Goal: Task Accomplishment & Management: Use online tool/utility

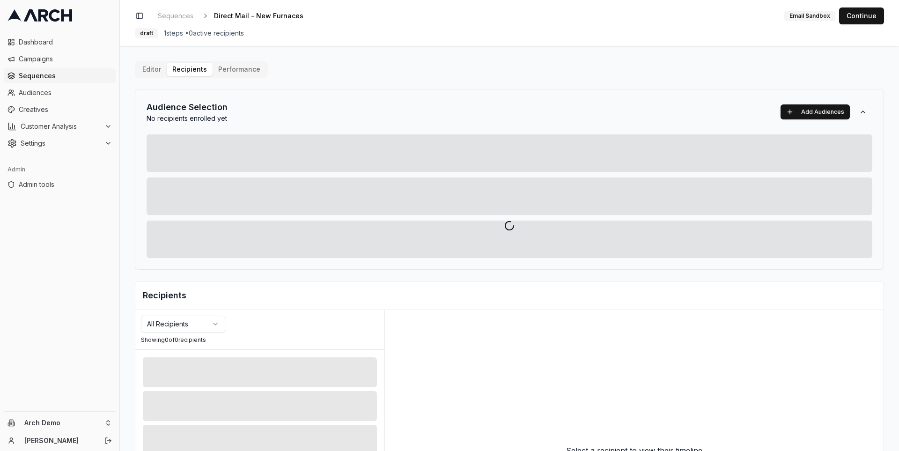
click at [59, 73] on span "Sequences" at bounding box center [65, 75] width 93 height 9
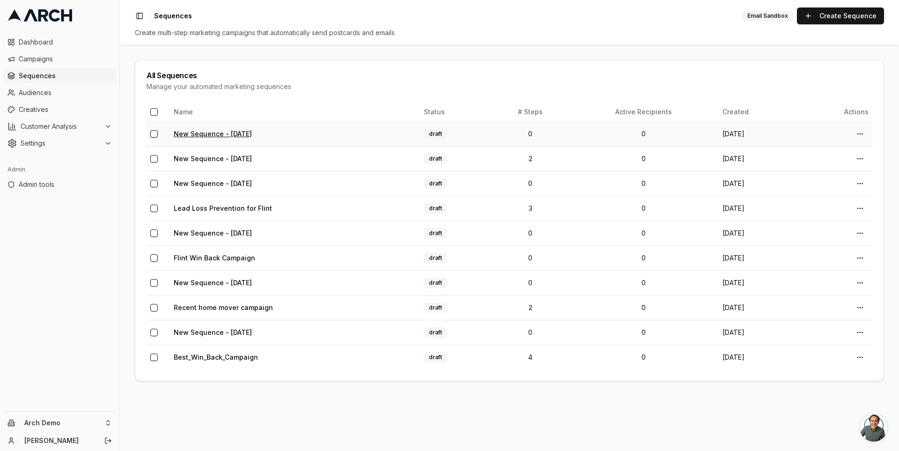
click at [221, 134] on link "New Sequence - Sep 24, 2025" at bounding box center [213, 134] width 78 height 8
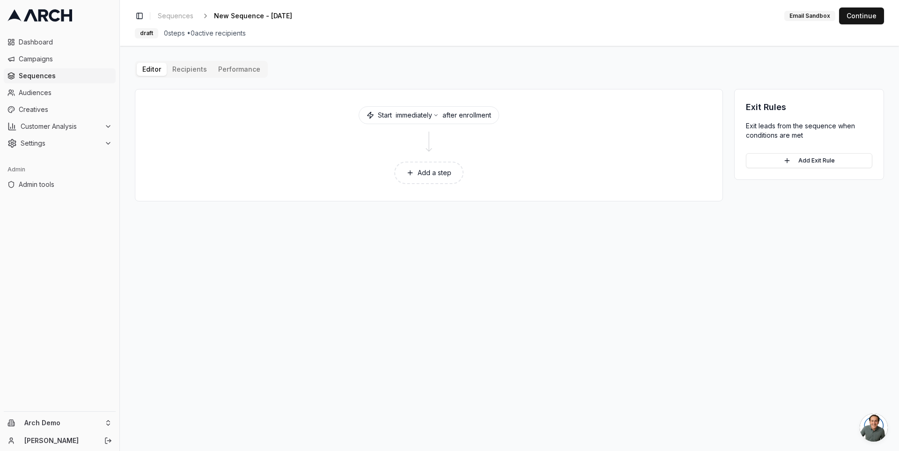
click at [423, 170] on button "Add a step" at bounding box center [428, 173] width 69 height 22
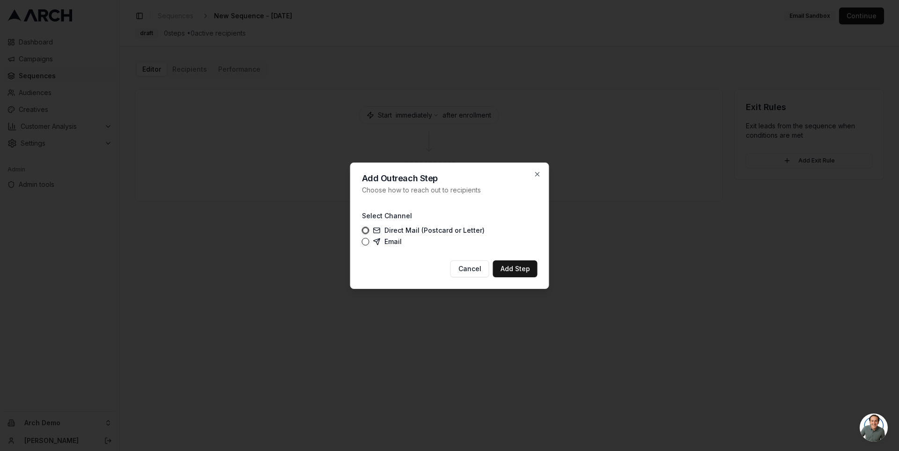
click at [391, 230] on label "Direct Mail (Postcard or Letter)" at bounding box center [428, 230] width 111 height 7
click at [369, 230] on button "Direct Mail (Postcard or Letter)" at bounding box center [365, 230] width 7 height 7
click at [517, 272] on button "Add Step" at bounding box center [515, 268] width 44 height 17
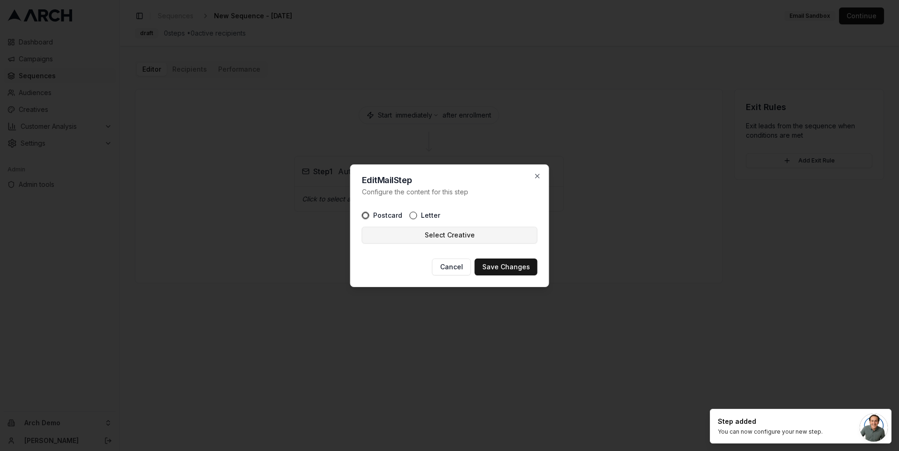
click at [470, 236] on button "Select Creative" at bounding box center [450, 235] width 176 height 17
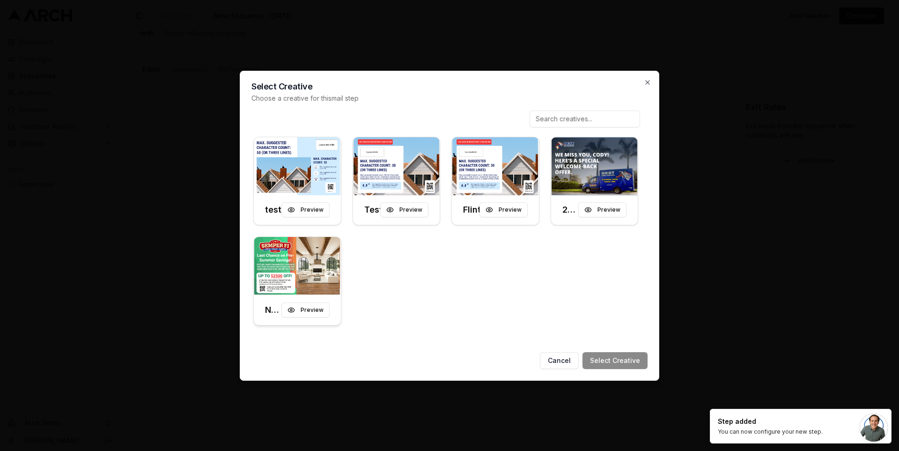
click at [305, 275] on img at bounding box center [297, 266] width 87 height 58
click at [621, 361] on button "Select Creative" at bounding box center [614, 360] width 65 height 17
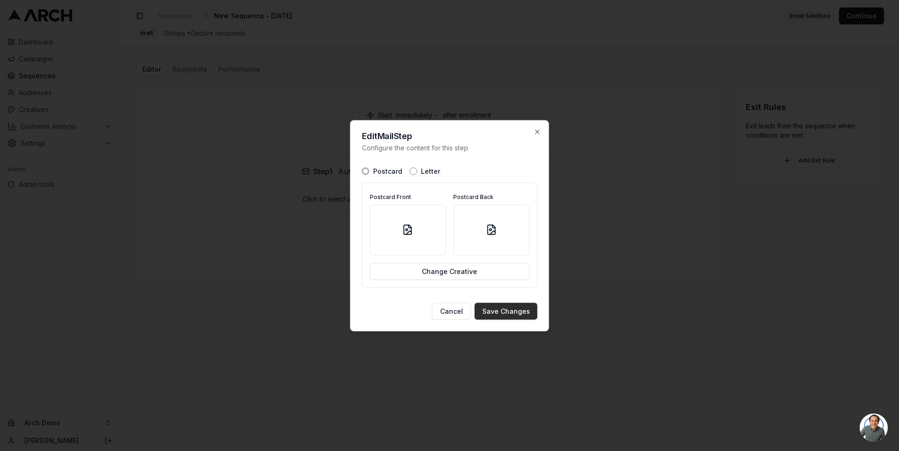
click at [512, 315] on button "Save Changes" at bounding box center [506, 310] width 63 height 17
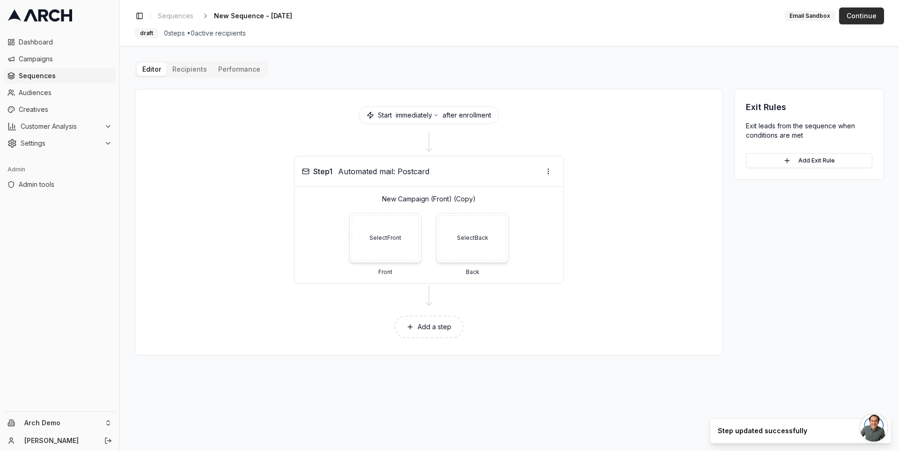
click at [870, 15] on button "Continue" at bounding box center [861, 15] width 45 height 17
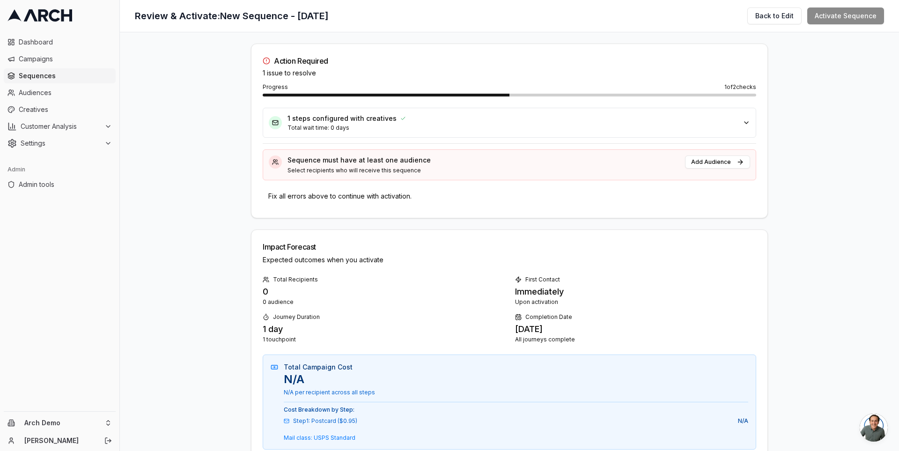
click at [743, 122] on icon "button" at bounding box center [746, 122] width 7 height 7
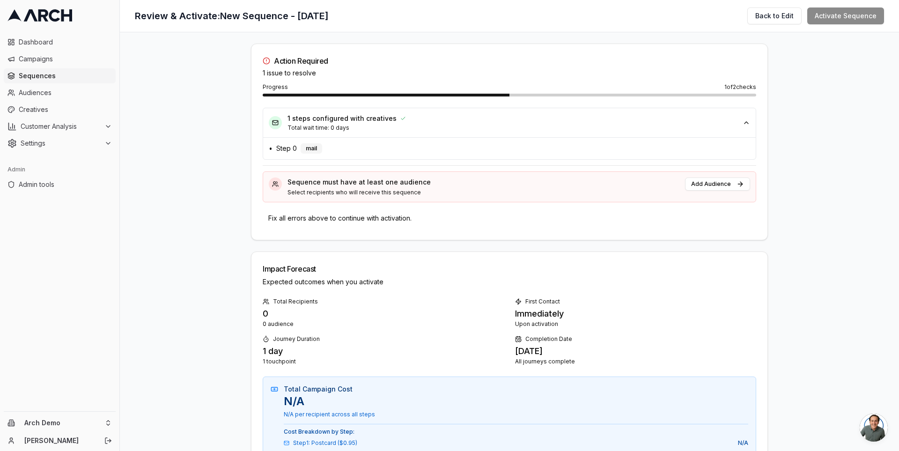
click at [743, 122] on icon "button" at bounding box center [746, 122] width 7 height 7
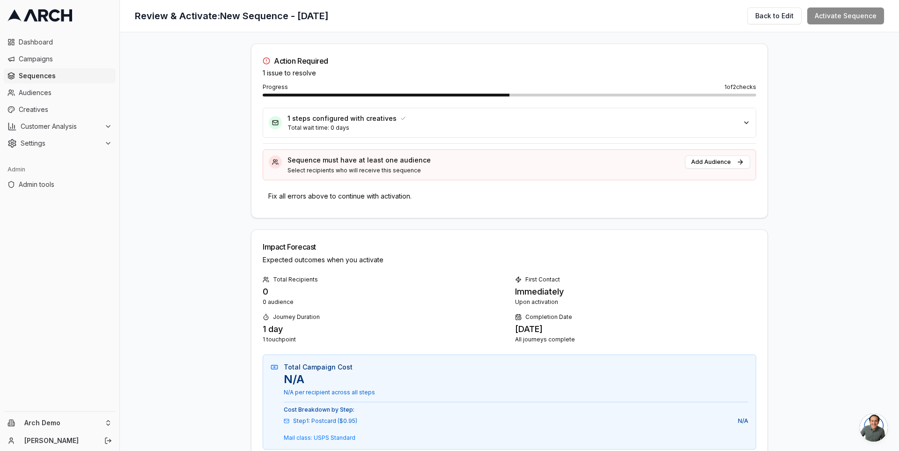
click at [743, 122] on icon "button" at bounding box center [746, 122] width 7 height 7
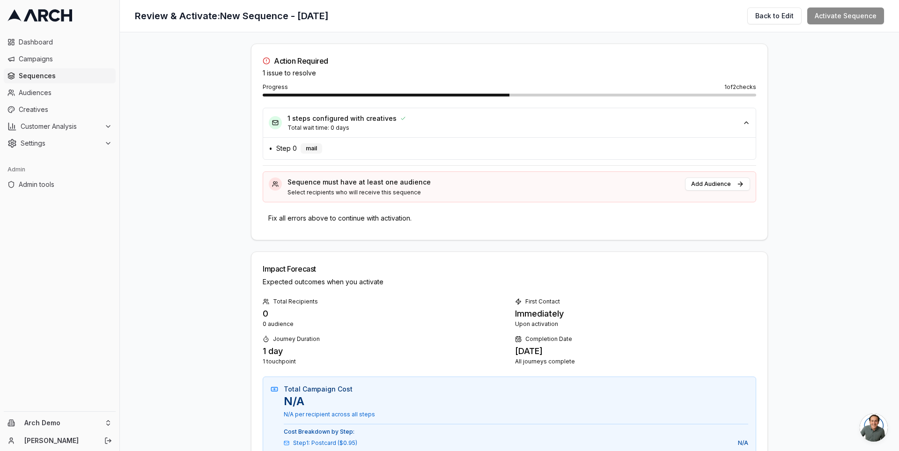
click at [743, 122] on icon "button" at bounding box center [746, 122] width 7 height 7
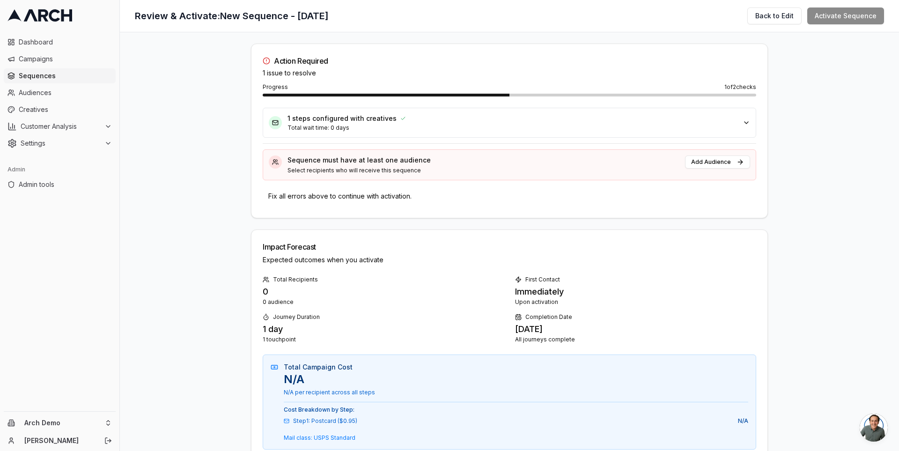
click at [734, 135] on button "1 steps configured with creatives Total wait time: 0 days" at bounding box center [509, 122] width 493 height 29
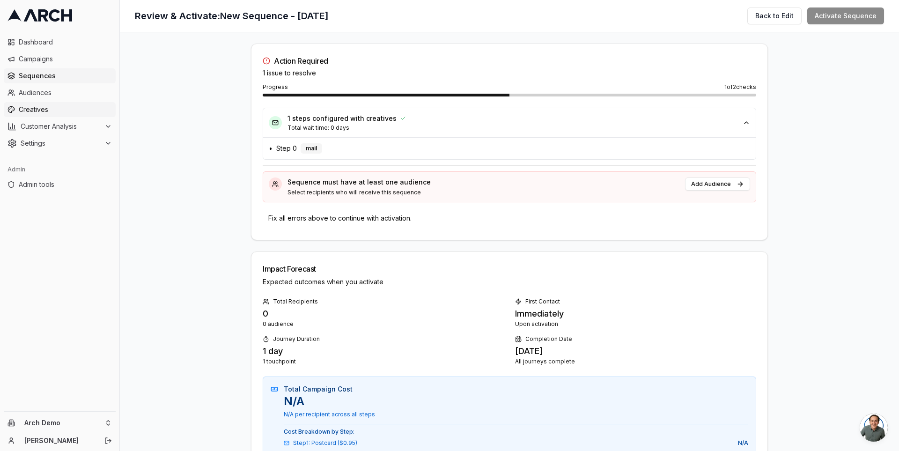
click at [96, 105] on span "Creatives" at bounding box center [65, 109] width 93 height 9
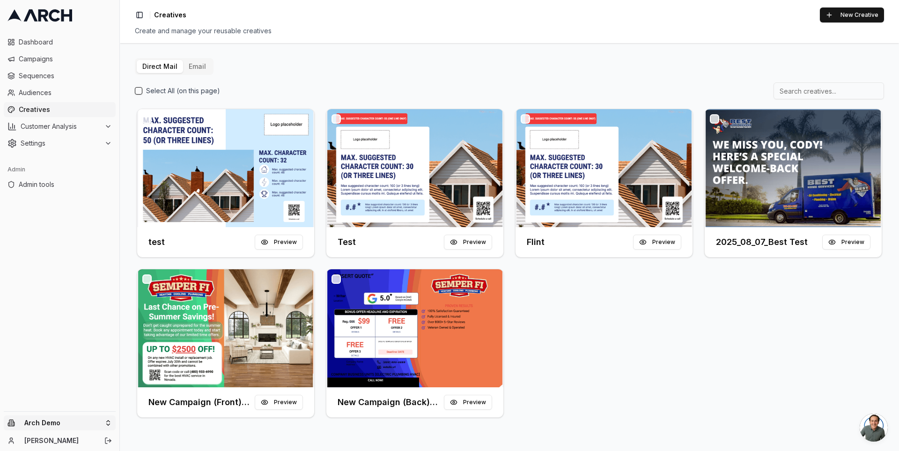
click at [102, 419] on html "Dashboard Campaigns Sequences Audiences Creatives Customer Analysis Settings Ad…" at bounding box center [449, 225] width 899 height 451
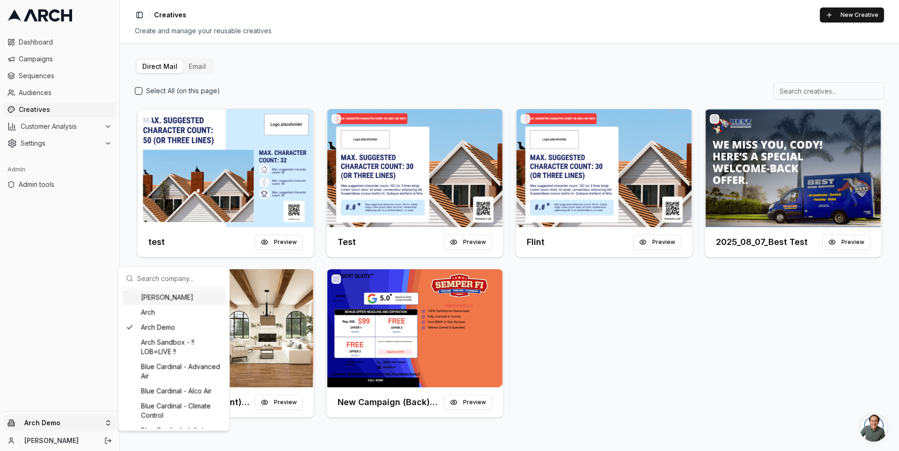
click at [160, 283] on input "text" at bounding box center [179, 278] width 85 height 19
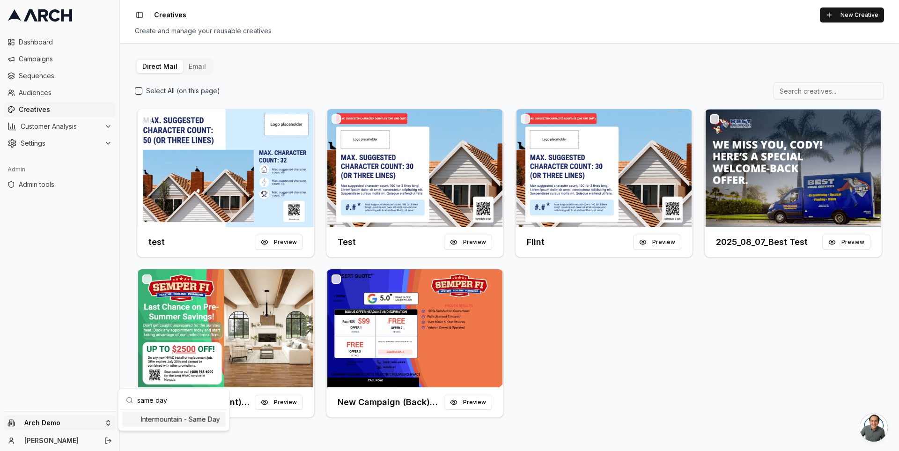
type input "same day"
click at [186, 417] on div "Intermountain - Same Day" at bounding box center [173, 419] width 103 height 15
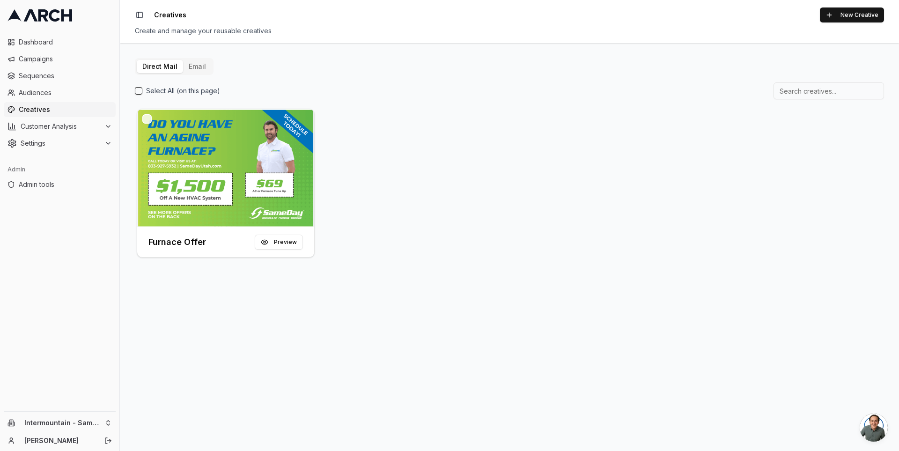
click at [262, 78] on div "Direct Mail Email Select All (on this page) Furnace Offer Preview" at bounding box center [509, 158] width 749 height 201
click at [59, 93] on span "Audiences" at bounding box center [65, 92] width 93 height 9
